Goal: Transaction & Acquisition: Purchase product/service

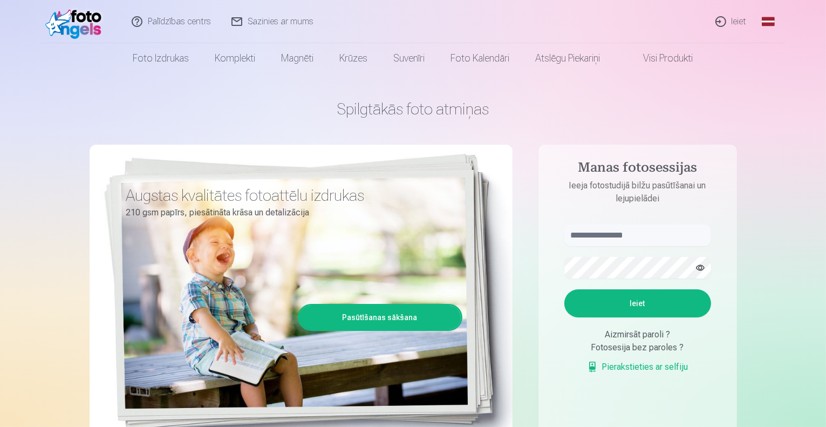
click at [739, 23] on link "Ieiet" at bounding box center [732, 21] width 52 height 43
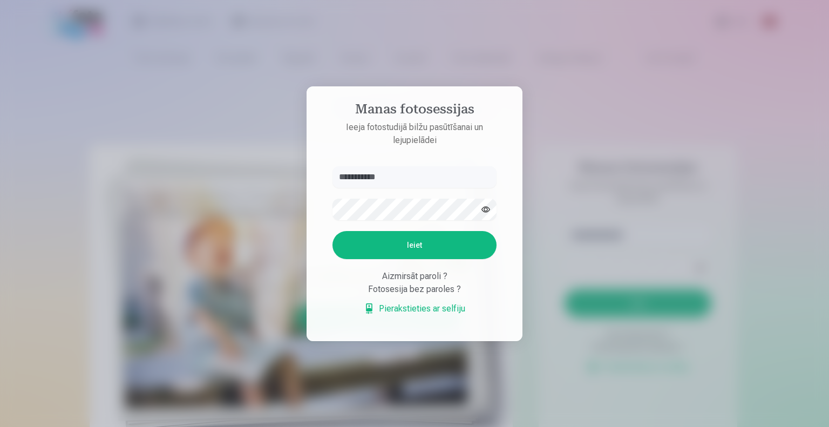
type input "**********"
click at [408, 242] on button "Ieiet" at bounding box center [414, 245] width 164 height 28
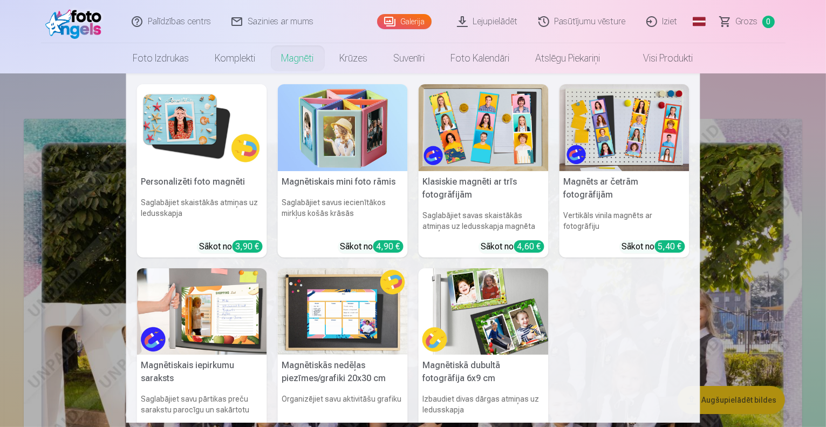
click at [212, 140] on img at bounding box center [202, 127] width 130 height 87
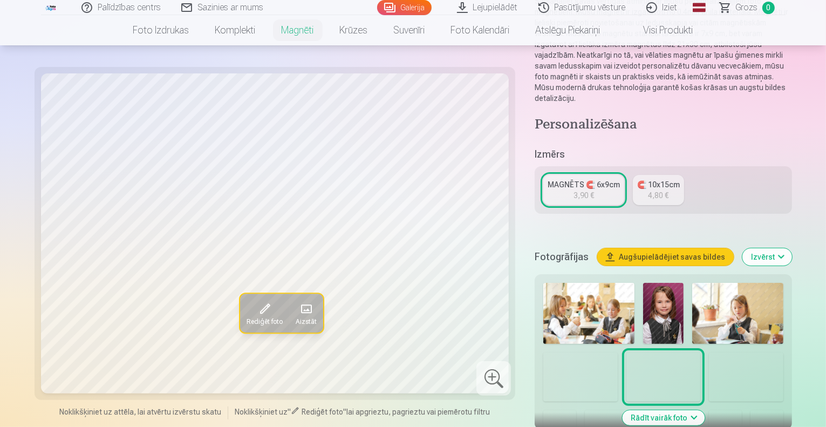
scroll to position [135, 0]
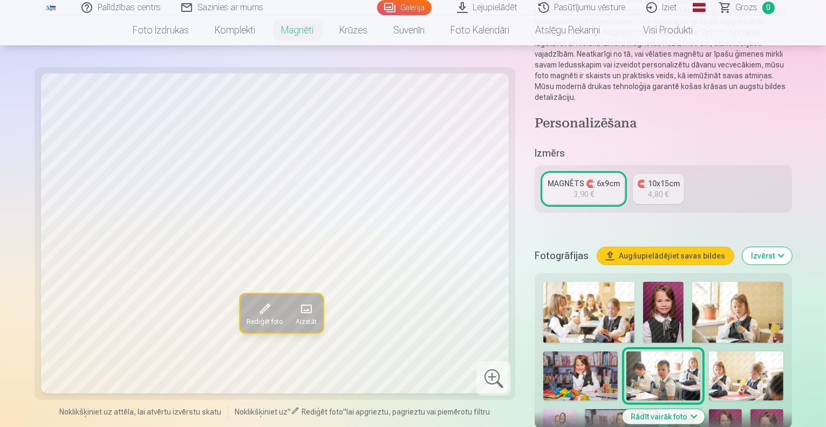
click at [643, 282] on img at bounding box center [663, 312] width 40 height 61
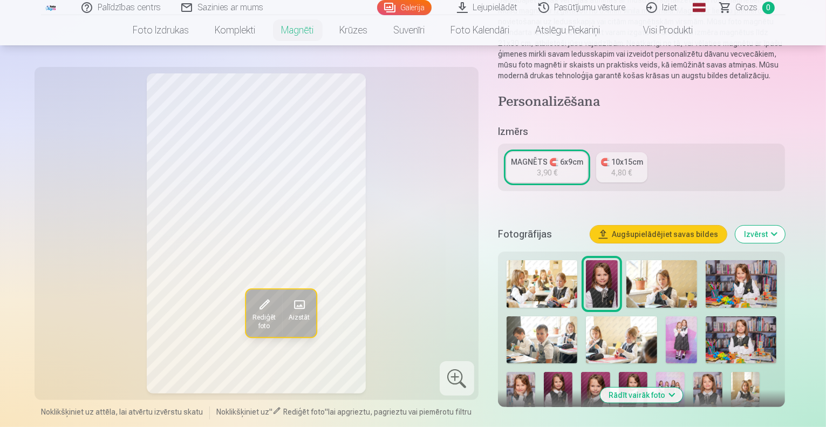
click at [638, 168] on link "🧲 10x15cm 4,80 €" at bounding box center [621, 167] width 51 height 30
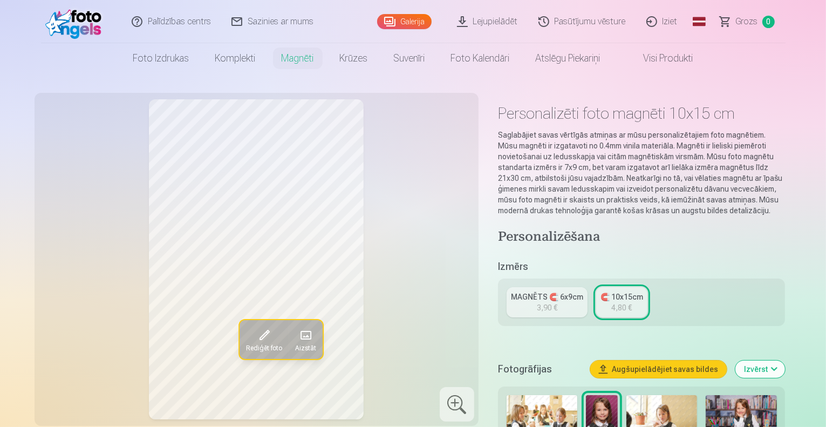
click at [549, 302] on div "3,90 €" at bounding box center [547, 307] width 21 height 11
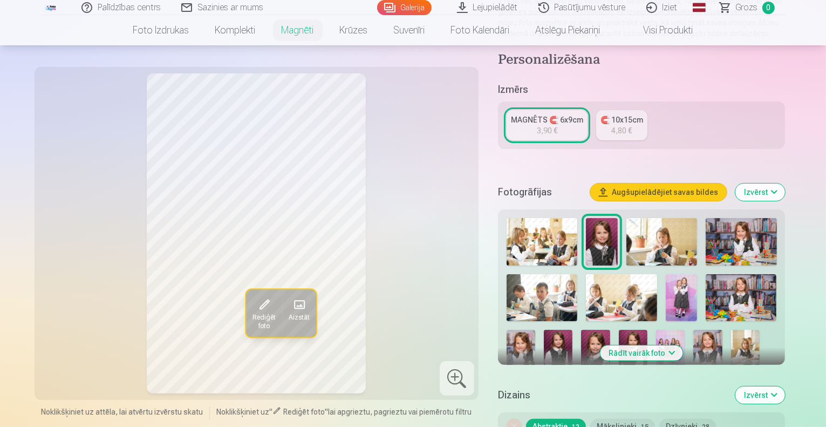
scroll to position [177, 0]
click at [535, 330] on img at bounding box center [521, 351] width 29 height 43
click at [544, 330] on img at bounding box center [558, 351] width 29 height 43
click at [581, 336] on img at bounding box center [595, 351] width 29 height 43
click at [619, 343] on img at bounding box center [633, 351] width 29 height 43
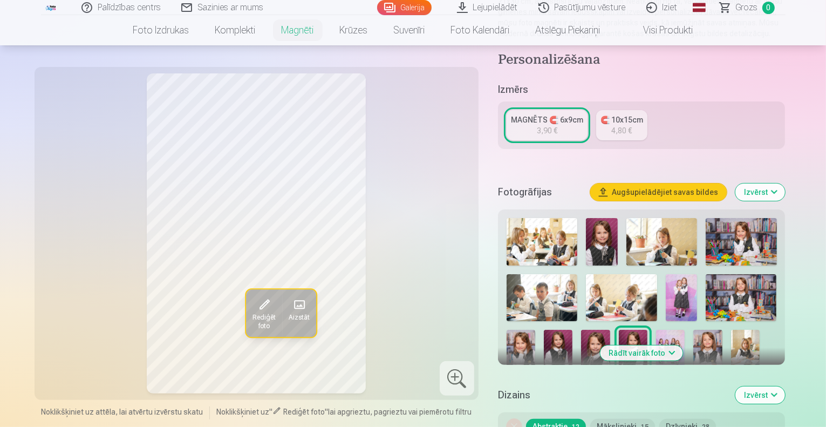
click at [535, 330] on img at bounding box center [521, 351] width 29 height 43
click at [611, 224] on img at bounding box center [601, 241] width 31 height 47
click at [535, 330] on img at bounding box center [521, 351] width 29 height 43
click at [617, 230] on img at bounding box center [601, 241] width 31 height 47
click at [544, 342] on img at bounding box center [558, 351] width 29 height 43
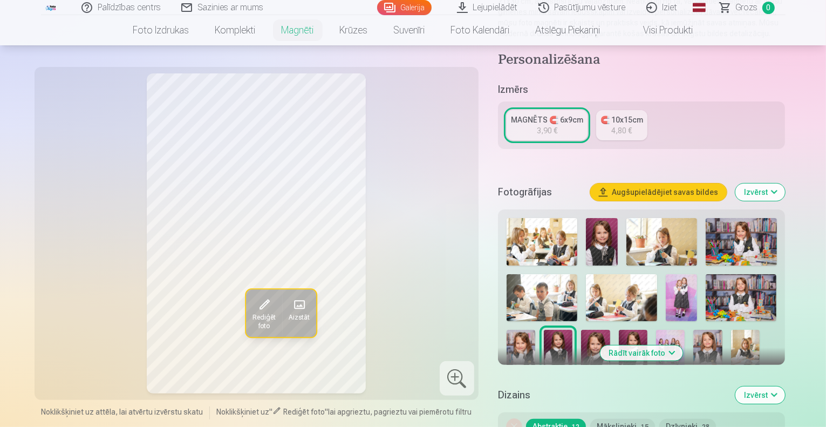
click at [581, 341] on img at bounding box center [595, 351] width 29 height 43
click at [619, 341] on img at bounding box center [633, 351] width 29 height 43
click at [617, 218] on img at bounding box center [601, 241] width 31 height 47
click at [535, 330] on img at bounding box center [521, 351] width 29 height 43
drag, startPoint x: 565, startPoint y: 323, endPoint x: 561, endPoint y: 331, distance: 9.2
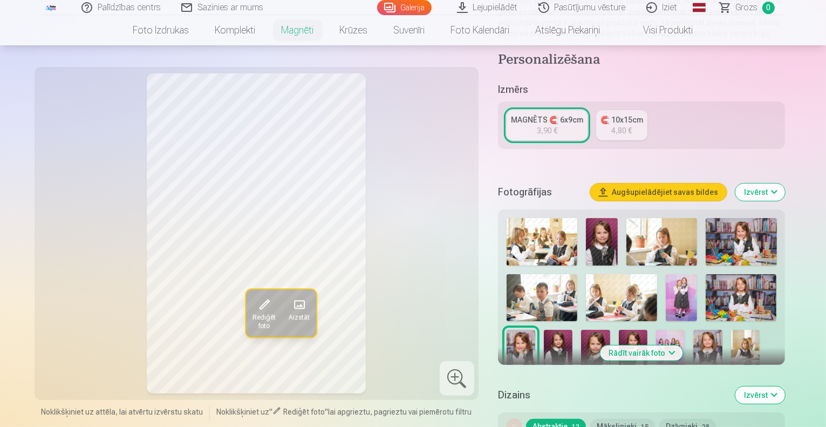
click at [561, 331] on div at bounding box center [641, 295] width 279 height 163
click at [581, 331] on img at bounding box center [595, 351] width 29 height 43
click at [617, 219] on img at bounding box center [601, 241] width 31 height 47
click at [544, 340] on img at bounding box center [558, 351] width 29 height 43
click at [619, 333] on div at bounding box center [641, 295] width 279 height 163
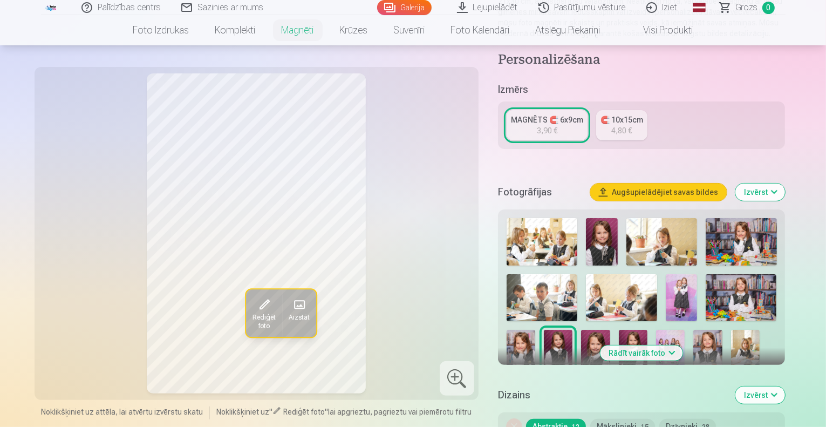
click at [619, 335] on img at bounding box center [633, 351] width 29 height 43
click at [535, 330] on img at bounding box center [521, 351] width 29 height 43
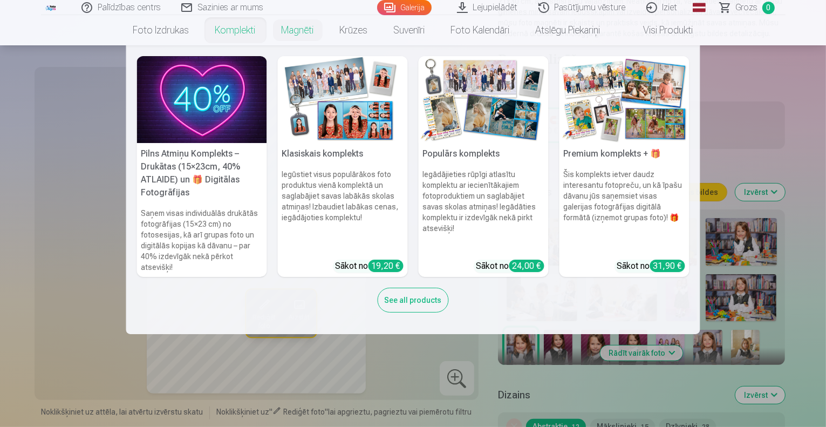
click at [232, 28] on link "Komplekti" at bounding box center [235, 30] width 66 height 30
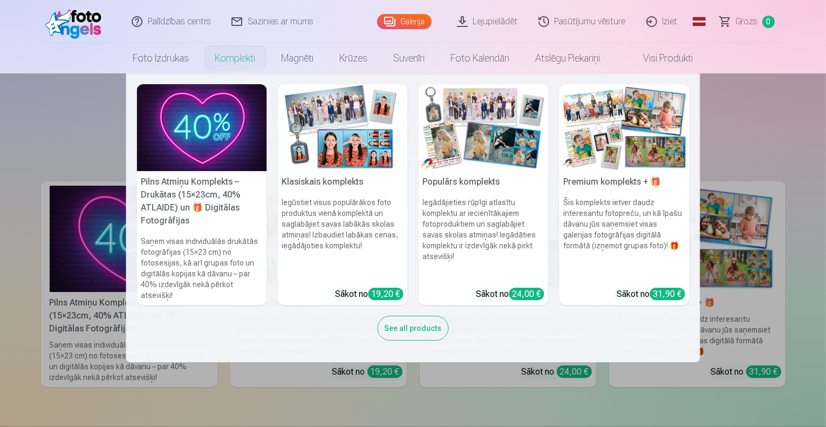
click at [363, 144] on img at bounding box center [343, 127] width 130 height 87
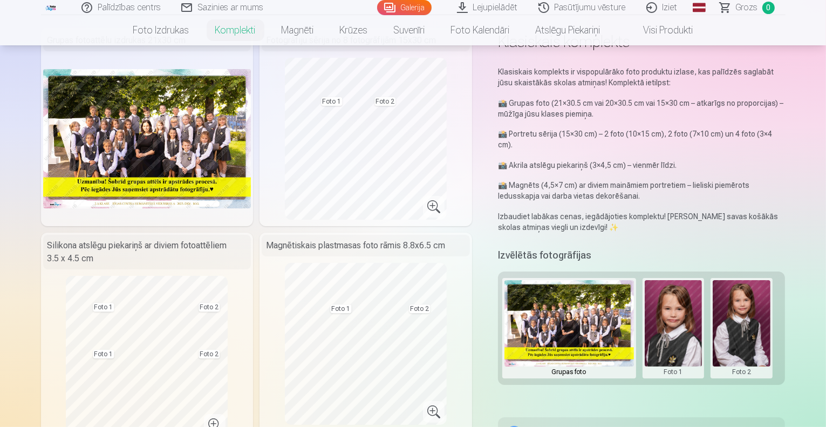
scroll to position [47, 0]
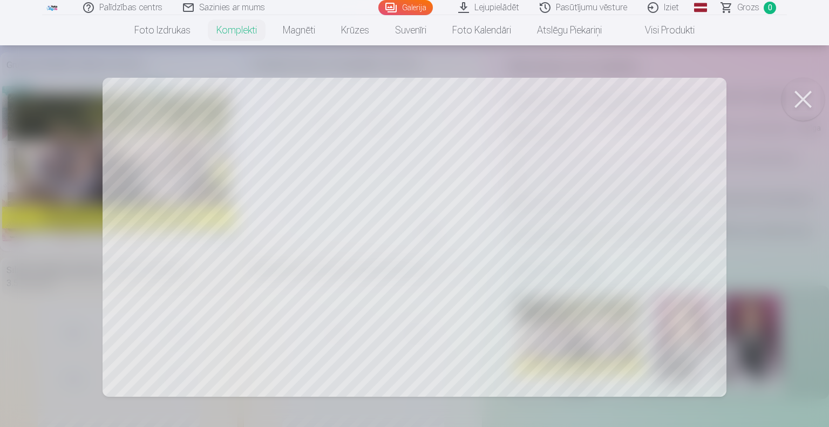
click at [315, 211] on div at bounding box center [414, 213] width 829 height 427
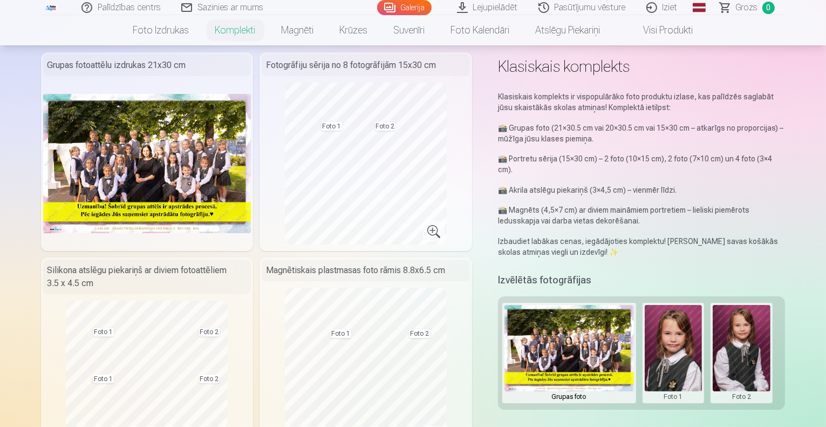
click at [687, 312] on button at bounding box center [674, 353] width 58 height 96
click at [734, 337] on div at bounding box center [413, 213] width 826 height 427
click at [676, 347] on button at bounding box center [674, 353] width 58 height 96
click at [686, 337] on button "Nomainiet foto" at bounding box center [681, 342] width 88 height 30
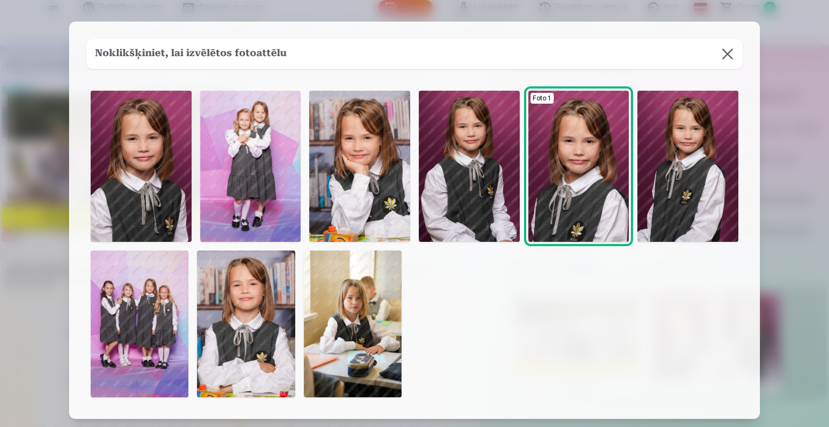
click at [331, 158] on img at bounding box center [359, 166] width 101 height 151
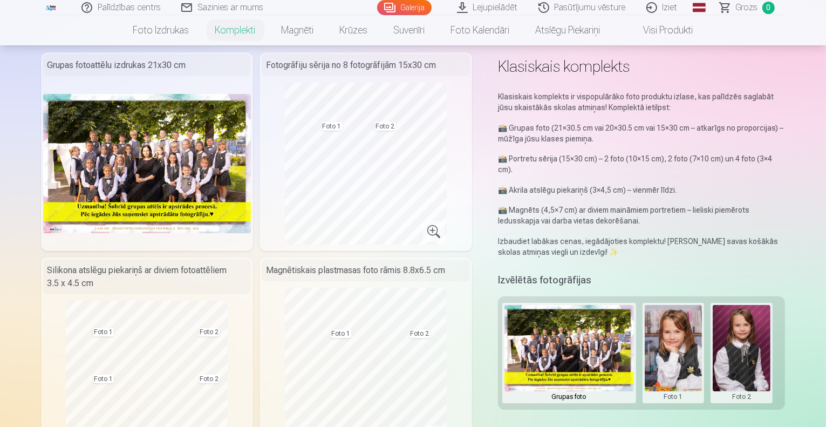
click at [739, 336] on button at bounding box center [742, 353] width 58 height 96
click at [750, 340] on button "Nomainiet foto" at bounding box center [750, 342] width 88 height 30
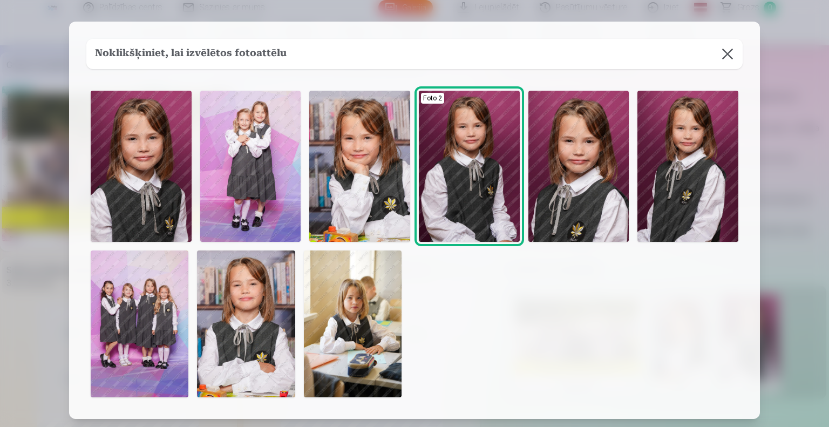
click at [127, 138] on img at bounding box center [141, 166] width 101 height 151
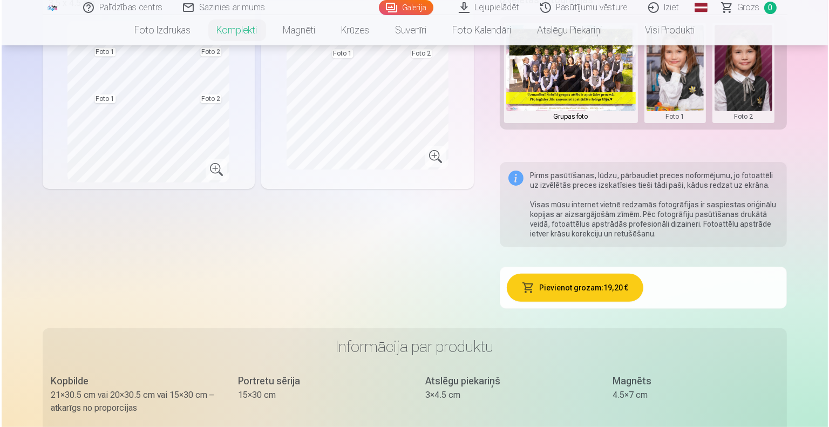
scroll to position [328, 0]
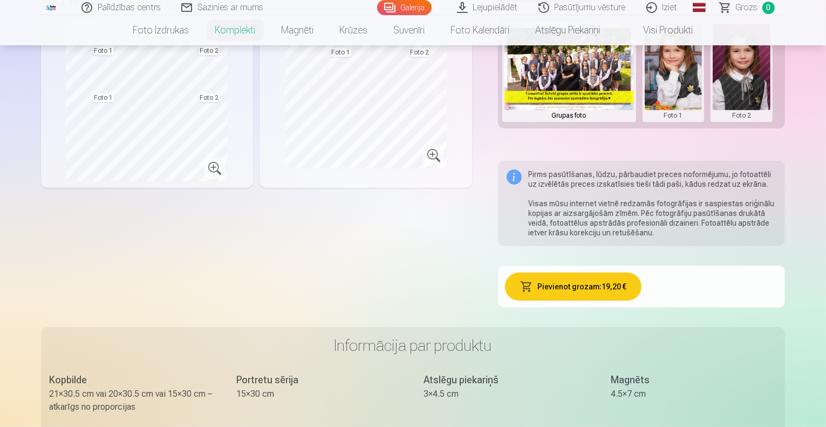
click at [598, 276] on button "Pievienot grozam : 19,20 €" at bounding box center [573, 286] width 137 height 28
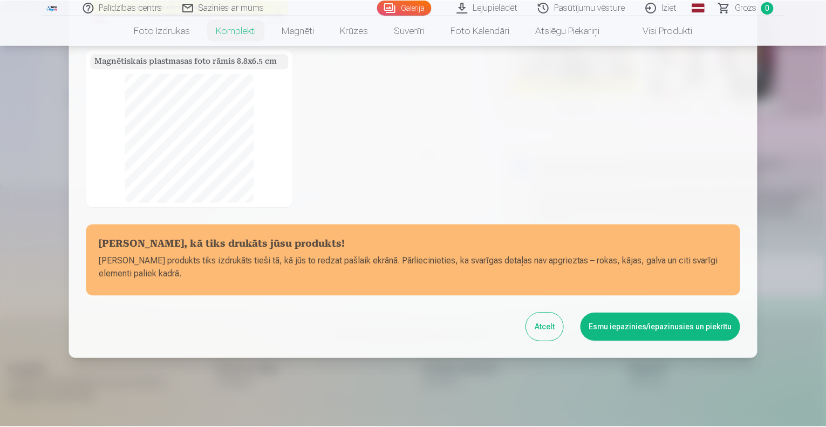
scroll to position [192, 0]
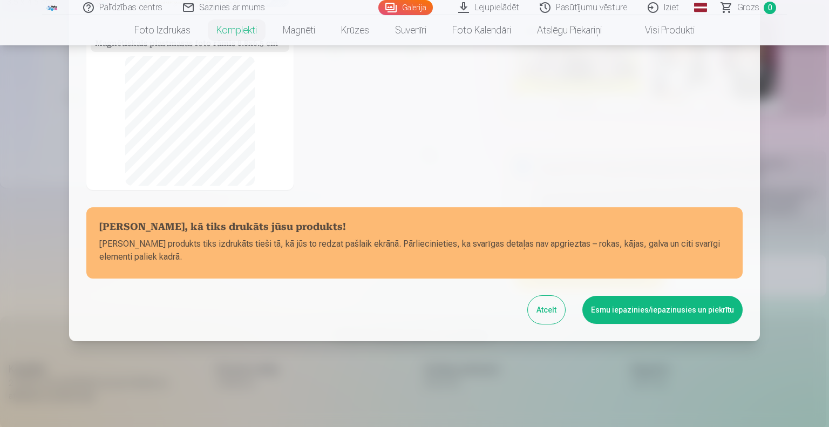
click at [611, 317] on button "Esmu iepazinies/iepazinusies un piekrītu" at bounding box center [662, 310] width 160 height 28
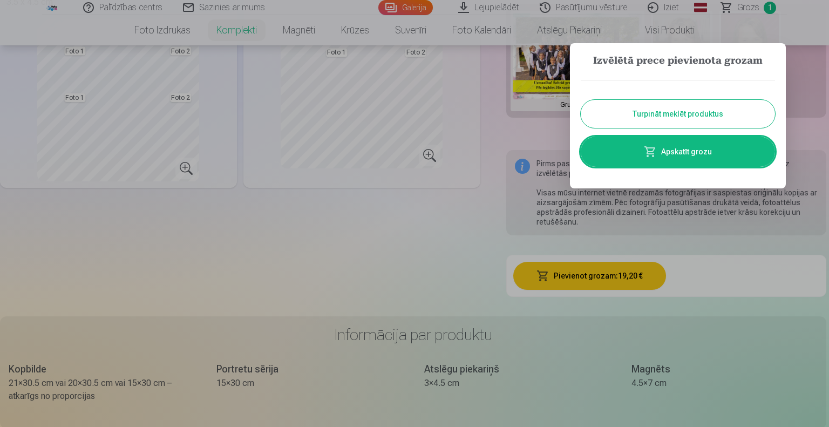
click at [617, 111] on button "Turpināt meklēt produktus" at bounding box center [678, 114] width 194 height 28
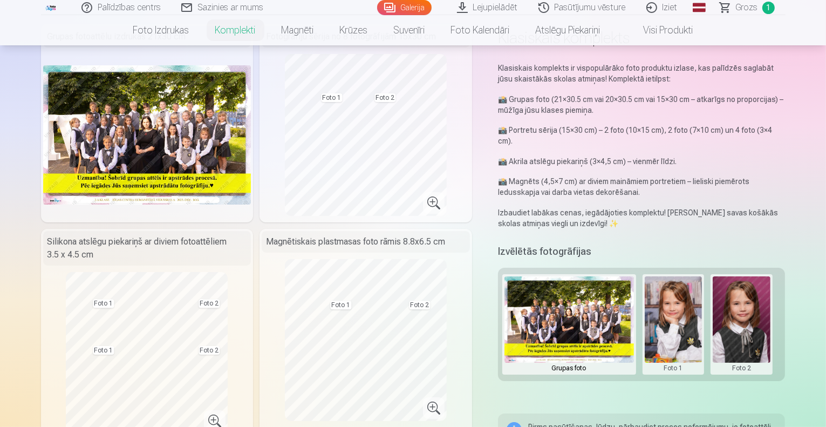
scroll to position [0, 0]
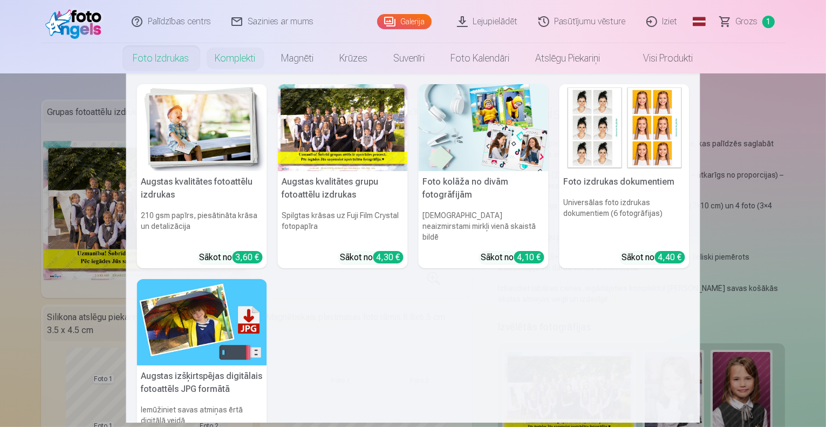
click at [151, 66] on link "Foto izdrukas" at bounding box center [161, 58] width 82 height 30
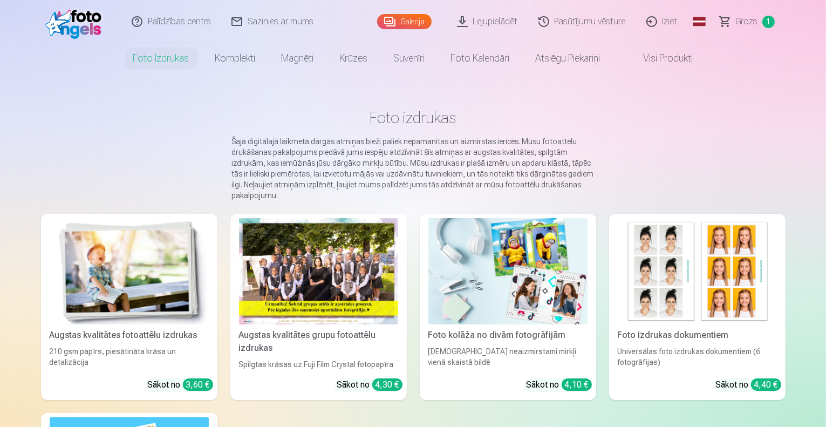
click at [399, 26] on link "Galerija" at bounding box center [404, 21] width 54 height 15
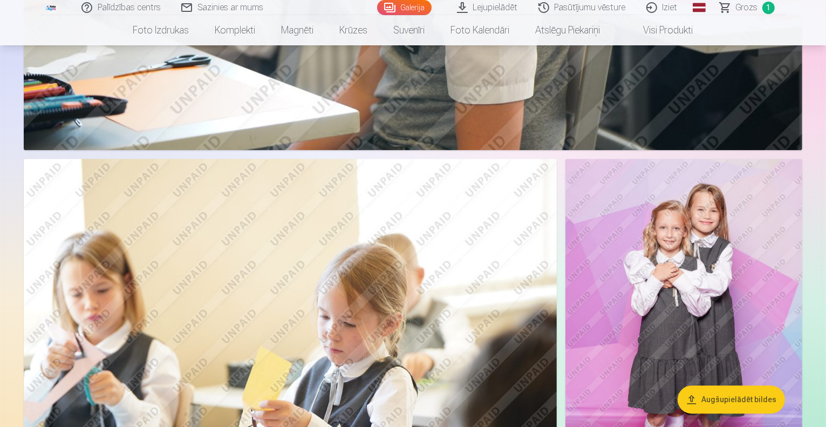
scroll to position [2462, 0]
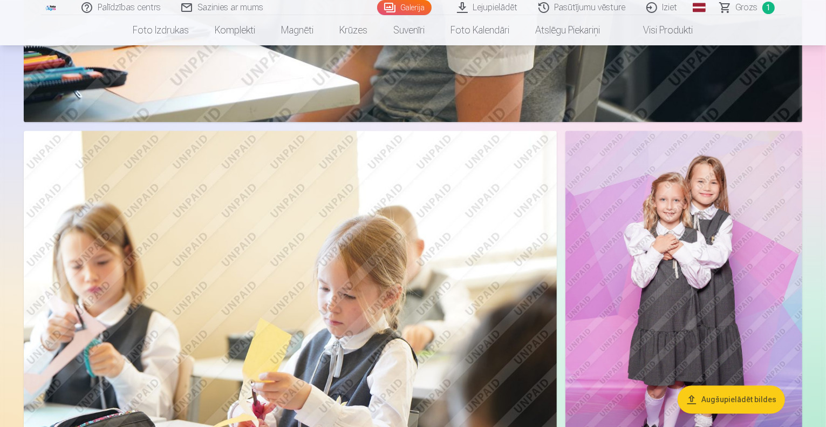
click at [643, 242] on img at bounding box center [683, 309] width 237 height 356
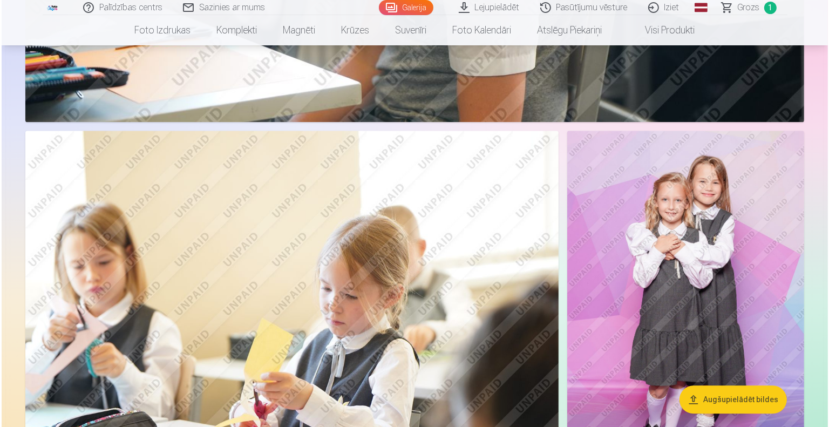
scroll to position [2469, 0]
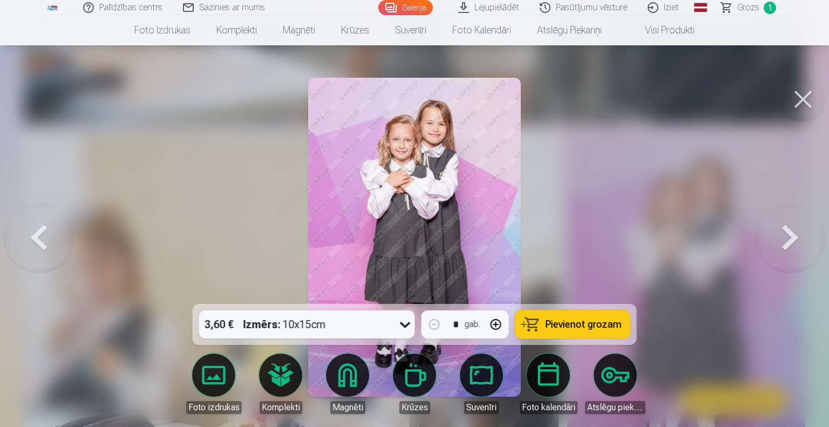
click at [581, 320] on span "Pievienot grozam" at bounding box center [583, 324] width 76 height 10
click at [792, 104] on button at bounding box center [802, 99] width 43 height 43
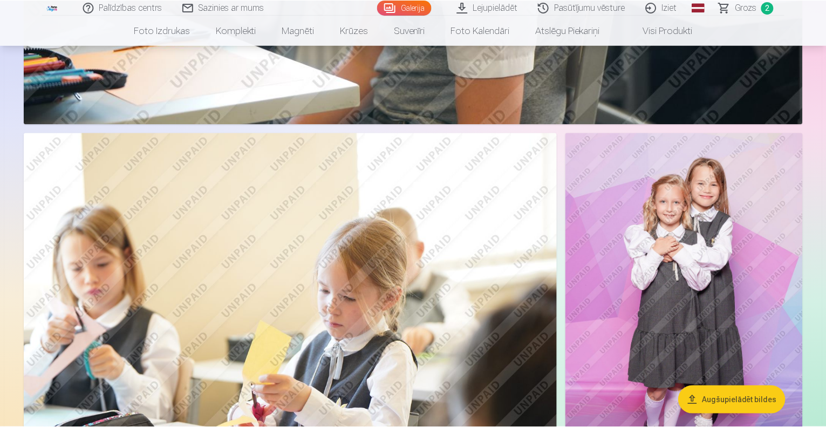
scroll to position [2462, 0]
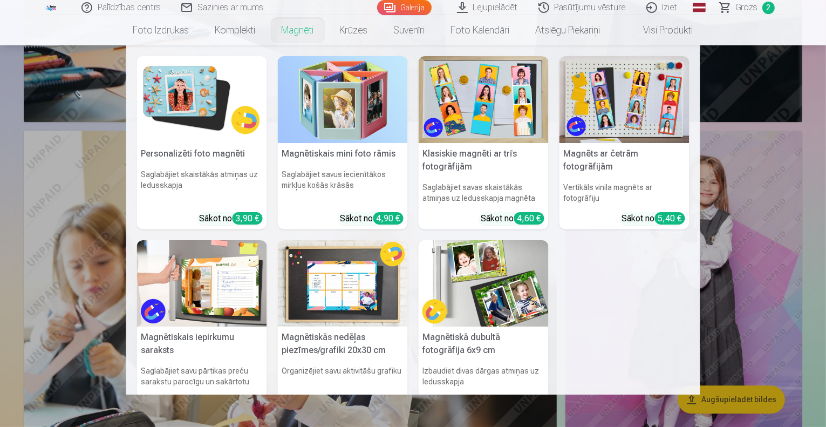
click at [212, 131] on img at bounding box center [202, 99] width 130 height 87
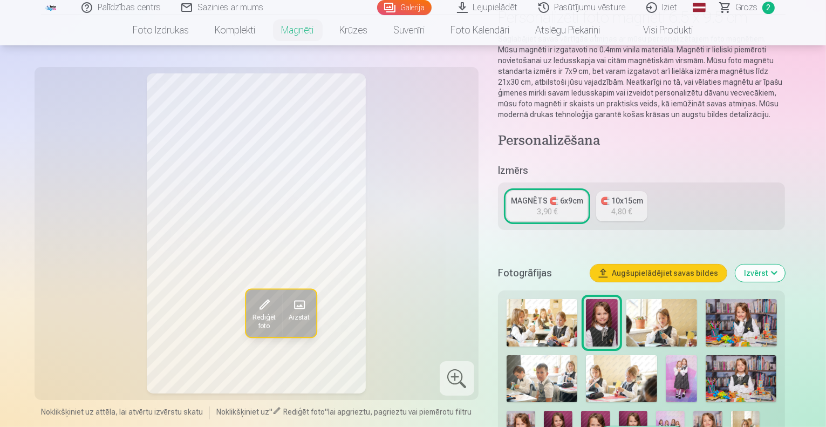
scroll to position [97, 0]
drag, startPoint x: 783, startPoint y: 373, endPoint x: 805, endPoint y: 365, distance: 23.6
click at [781, 365] on div at bounding box center [641, 375] width 279 height 163
click at [535, 410] on img at bounding box center [521, 431] width 29 height 43
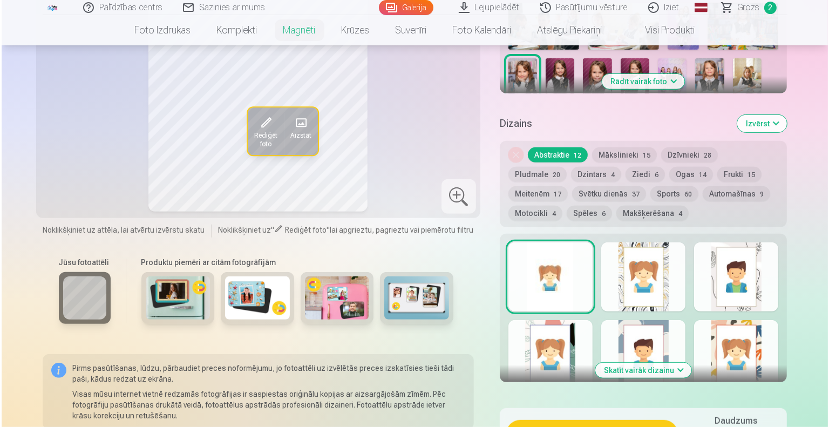
scroll to position [483, 0]
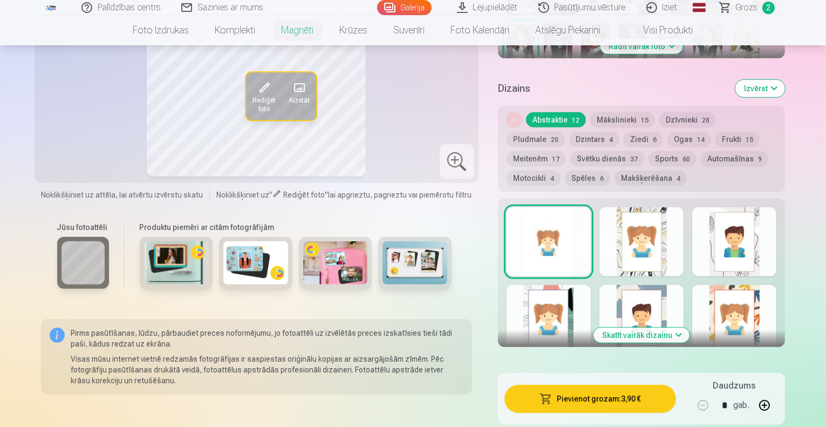
click at [777, 395] on button "button" at bounding box center [765, 405] width 26 height 26
click at [716, 395] on button "button" at bounding box center [703, 405] width 26 height 26
type input "*"
click at [651, 385] on button "Pievienot grozam : 3,90 €" at bounding box center [590, 399] width 172 height 28
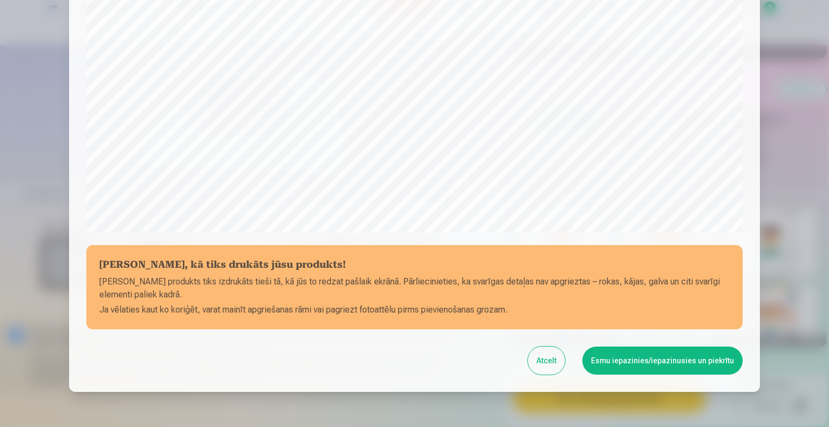
scroll to position [350, 0]
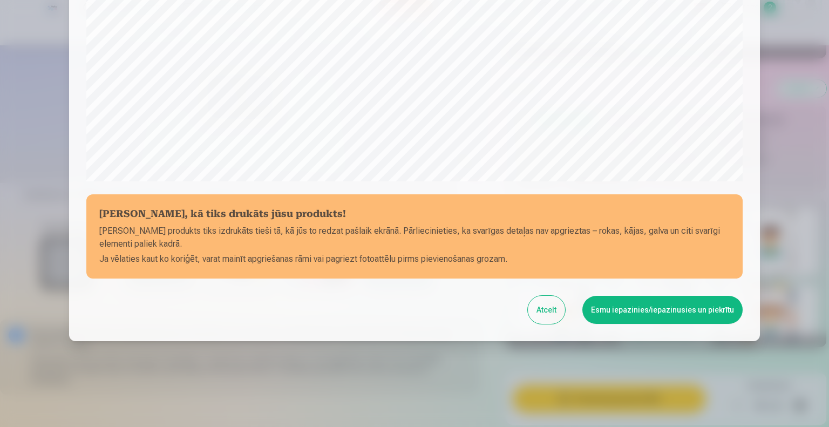
click at [651, 313] on button "Esmu iepazinies/iepazinusies un piekrītu" at bounding box center [662, 310] width 160 height 28
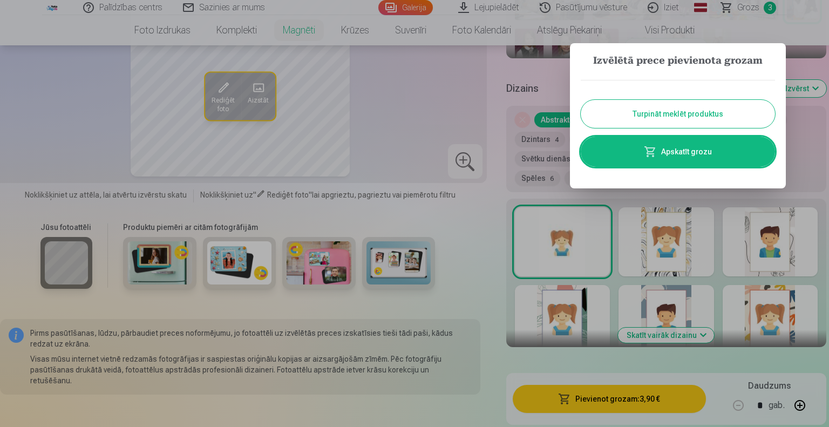
click at [705, 145] on link "Apskatīt grozu" at bounding box center [678, 152] width 194 height 30
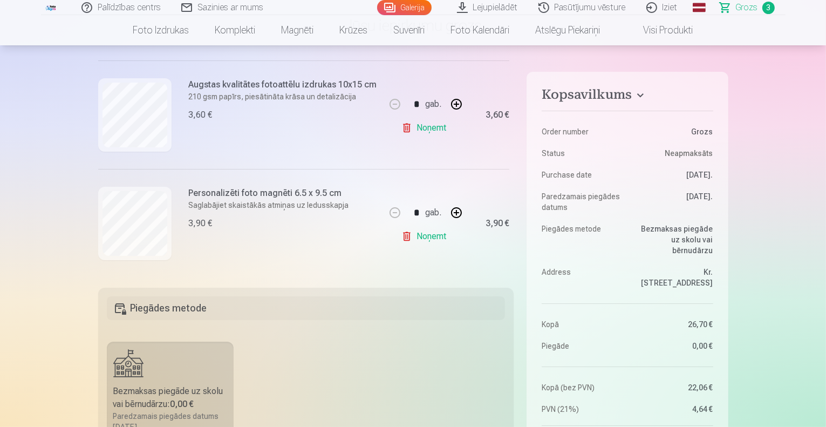
scroll to position [245, 0]
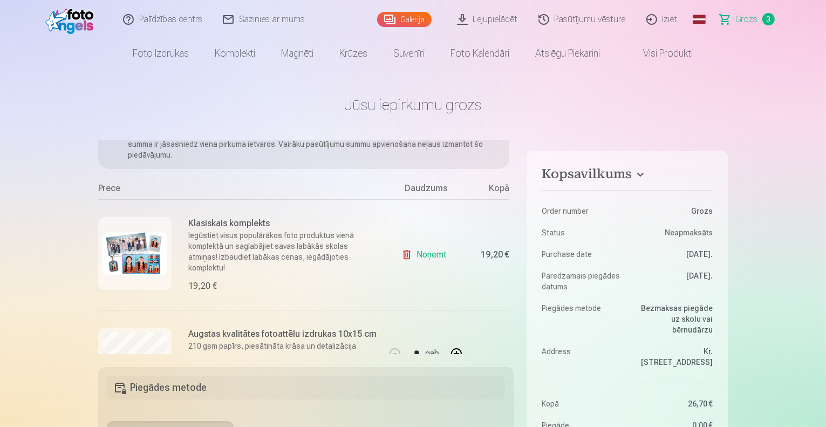
scroll to position [65, 0]
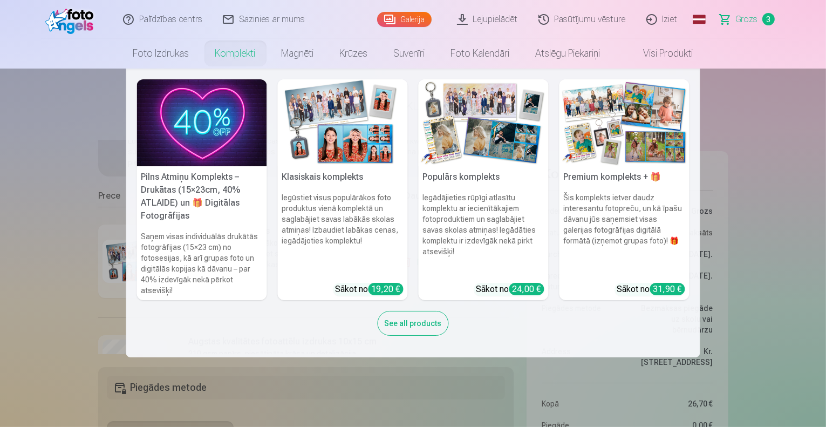
click at [535, 161] on img at bounding box center [484, 122] width 130 height 87
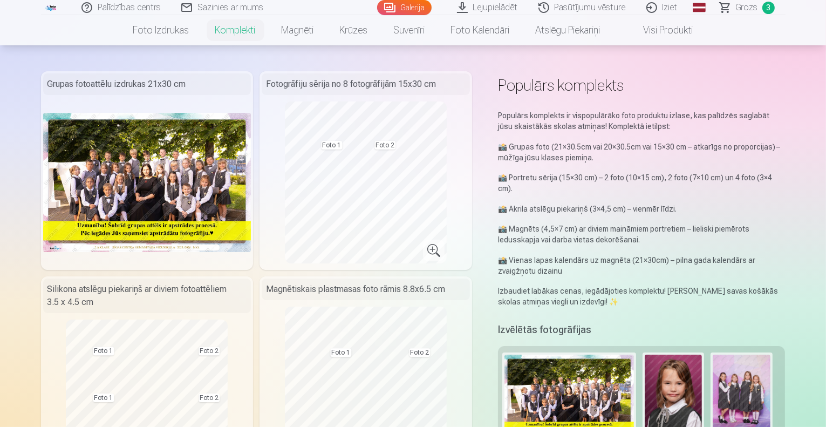
scroll to position [28, 0]
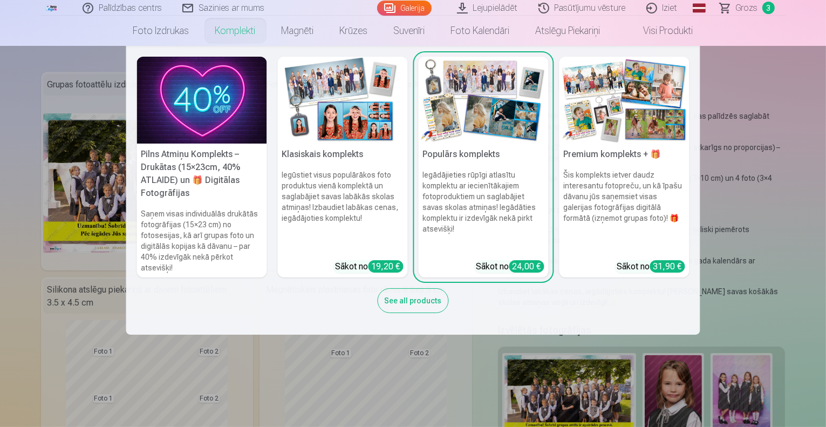
click at [227, 29] on link "Komplekti" at bounding box center [235, 31] width 66 height 30
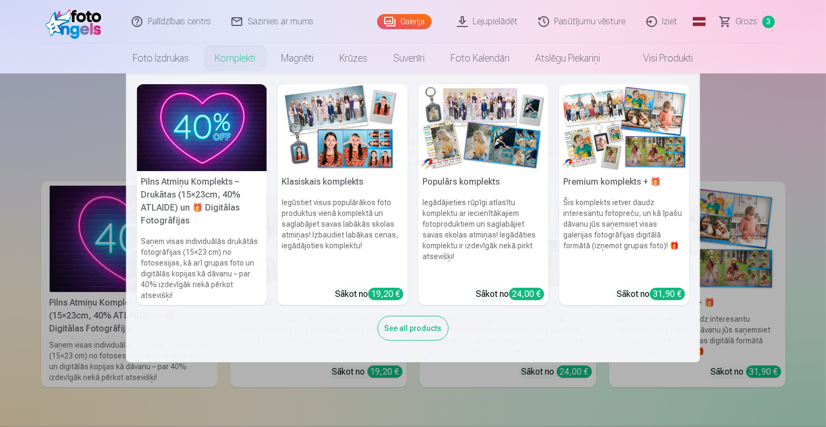
click at [63, 129] on nav "Pilns Atmiņu Komplekts – Drukātas (15×23cm, 40% ATLAIDE) un 🎁 Digitālas Fotogrā…" at bounding box center [413, 217] width 826 height 289
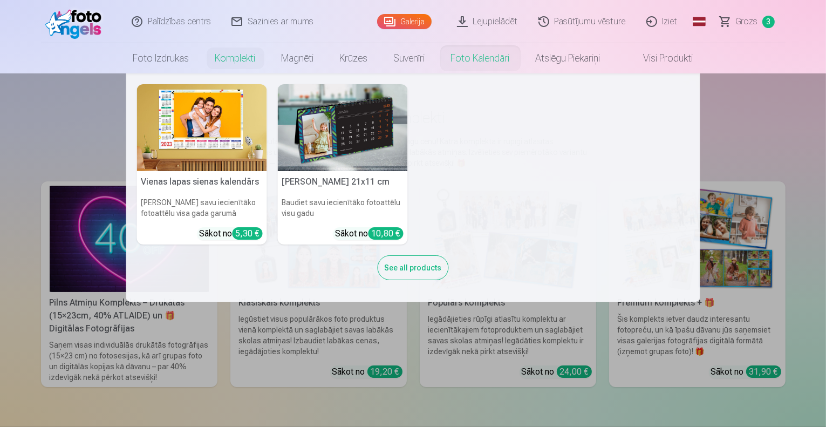
click at [490, 67] on link "Foto kalendāri" at bounding box center [480, 58] width 85 height 30
